Goal: Check status: Check status

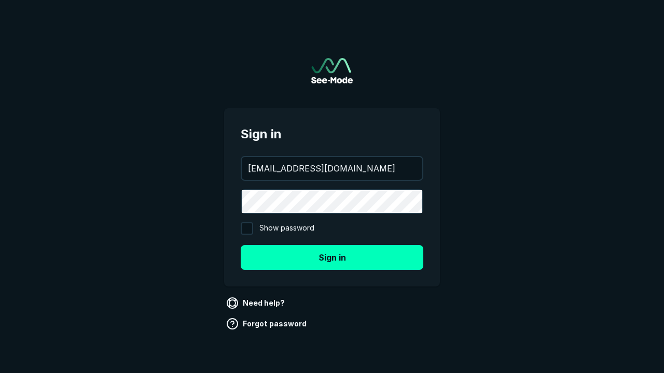
type input "[EMAIL_ADDRESS][DOMAIN_NAME]"
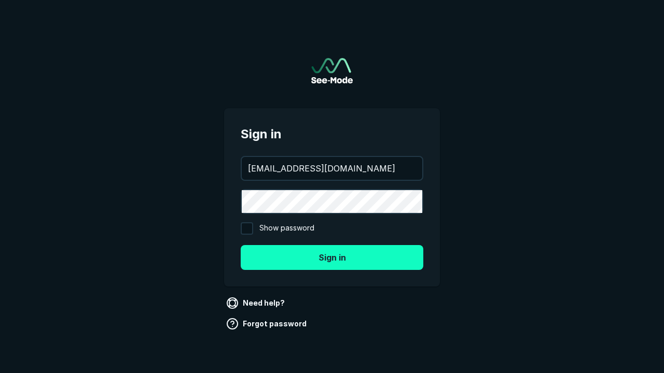
click at [332, 257] on button "Sign in" at bounding box center [332, 257] width 182 height 25
